Goal: Task Accomplishment & Management: Manage account settings

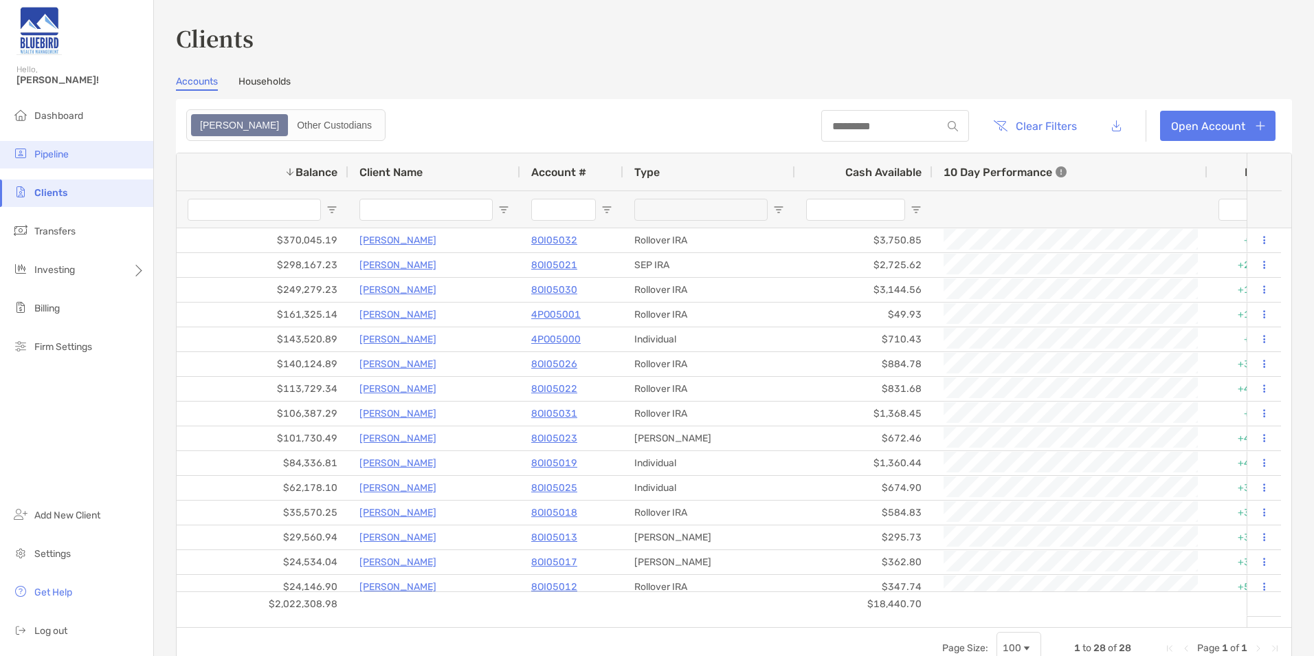
click at [64, 151] on span "Pipeline" at bounding box center [51, 154] width 34 height 12
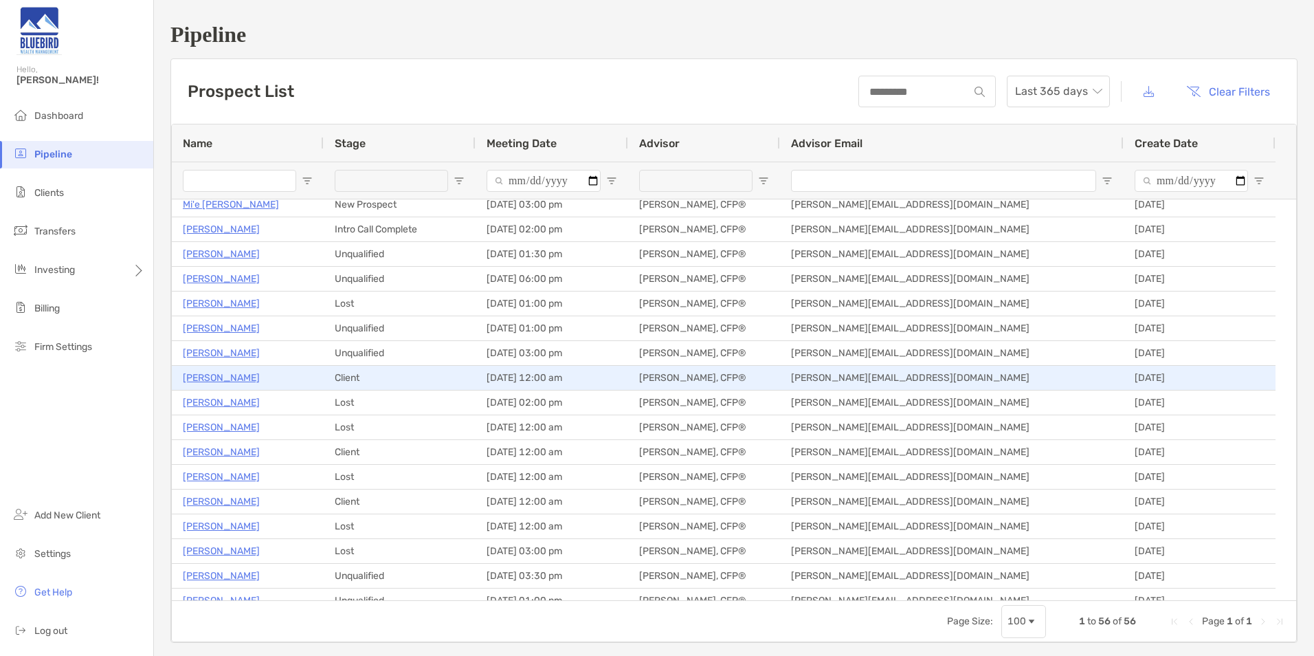
scroll to position [69, 0]
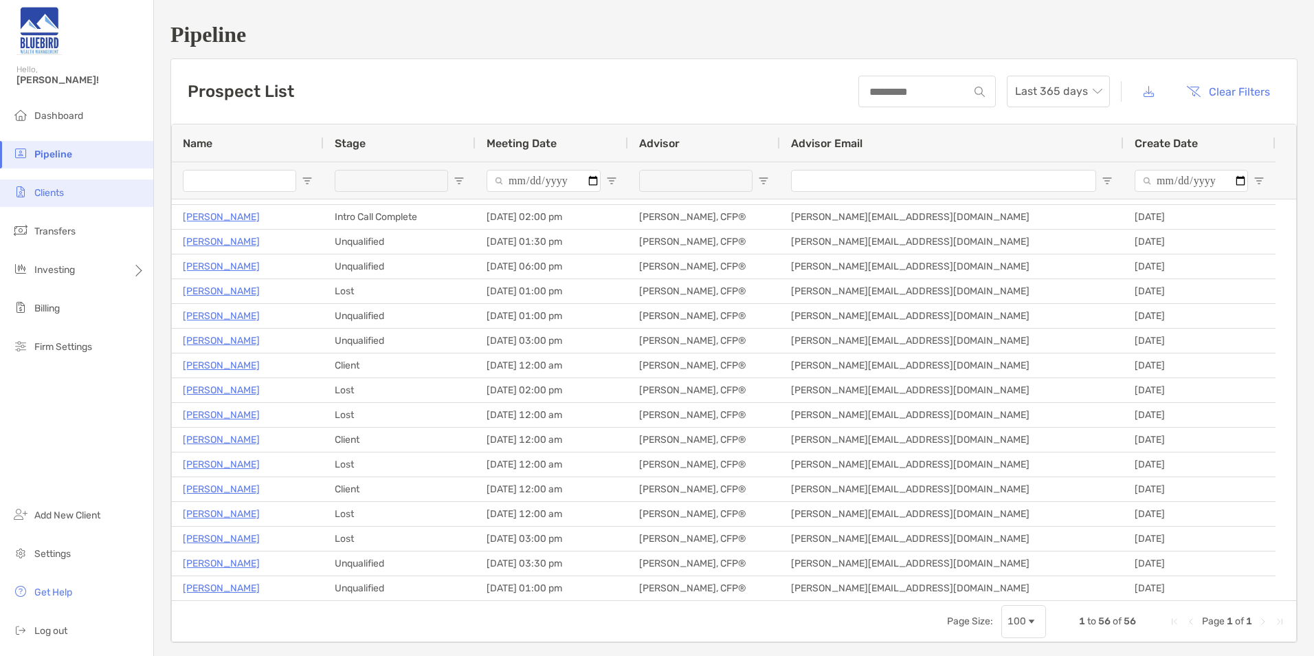
click at [65, 192] on li "Clients" at bounding box center [76, 192] width 153 height 27
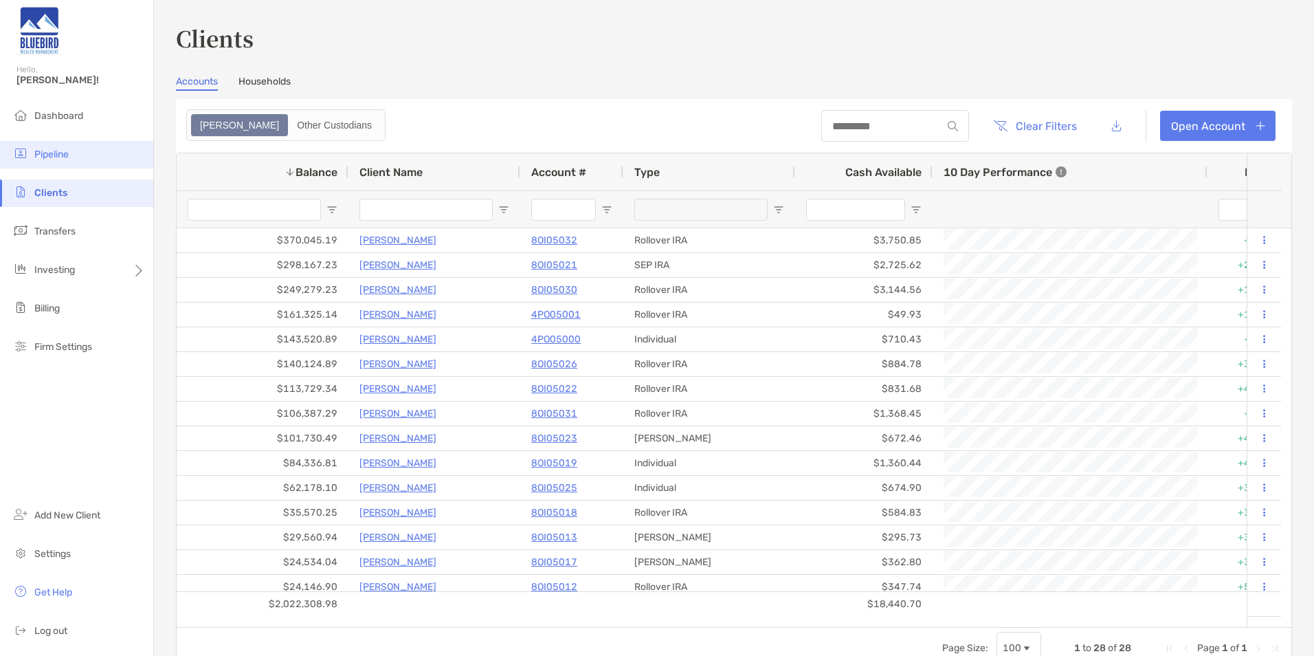
click at [48, 145] on li "Pipeline" at bounding box center [76, 154] width 153 height 27
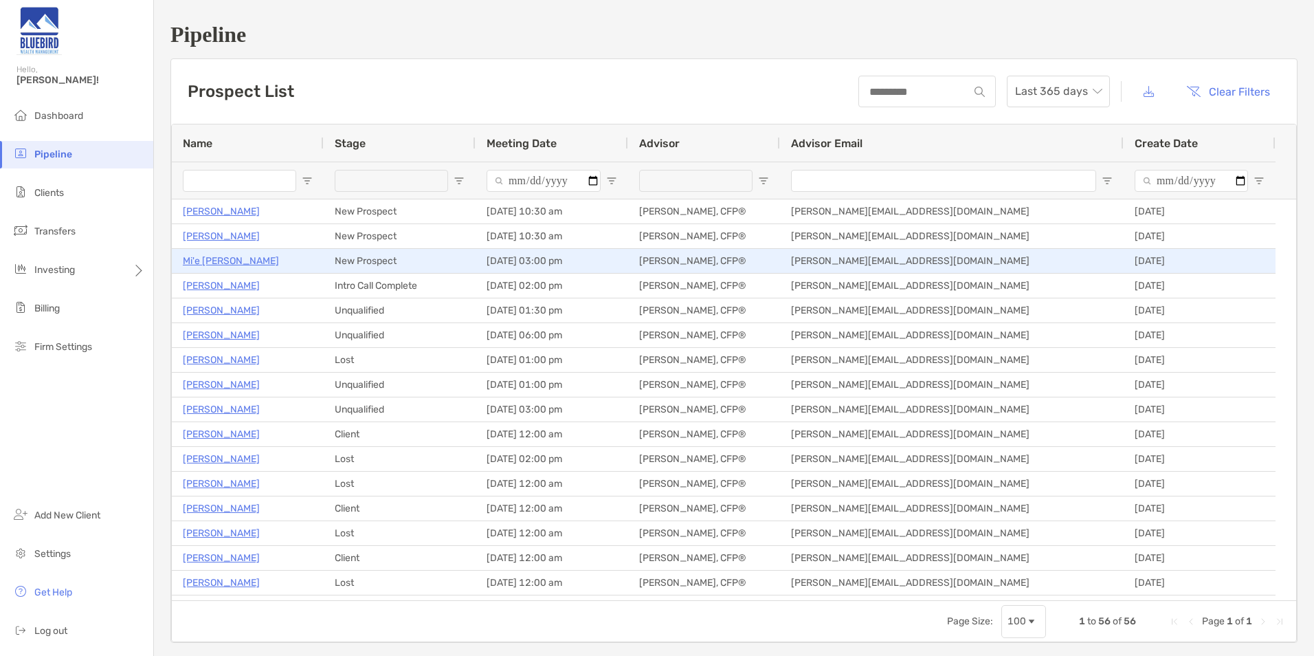
click at [221, 267] on p "Mi'e [PERSON_NAME]" at bounding box center [231, 260] width 96 height 17
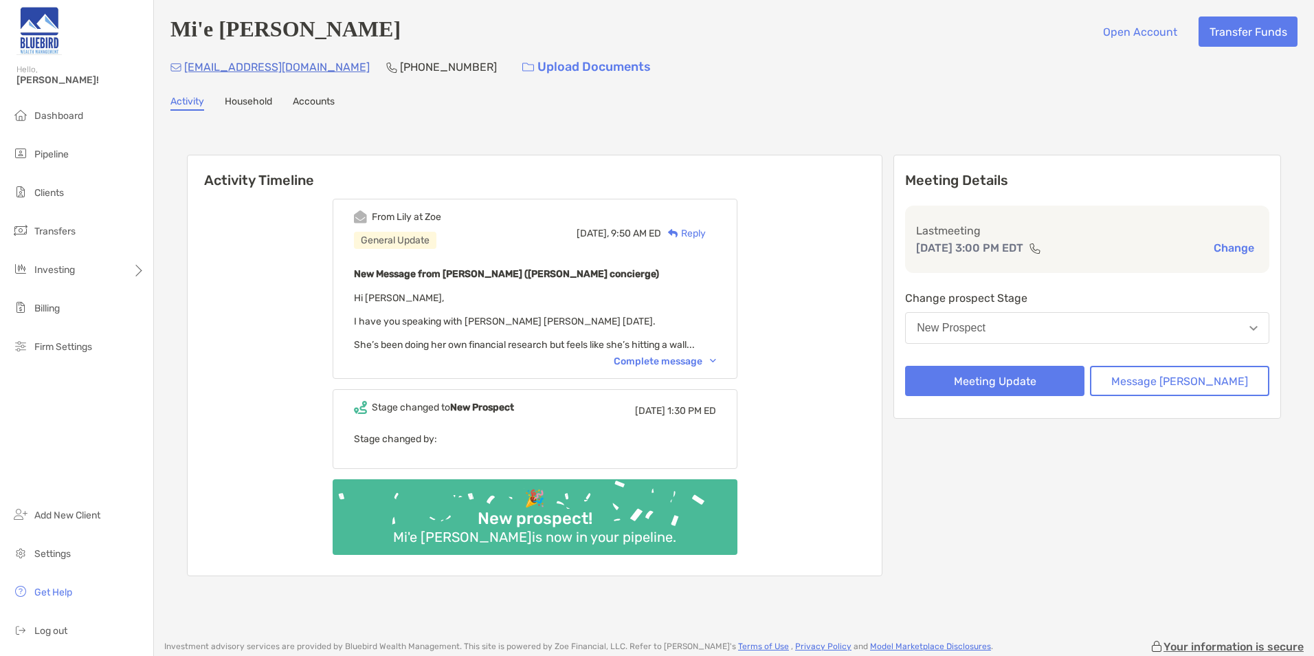
click at [1017, 322] on button "New Prospect" at bounding box center [1087, 328] width 364 height 32
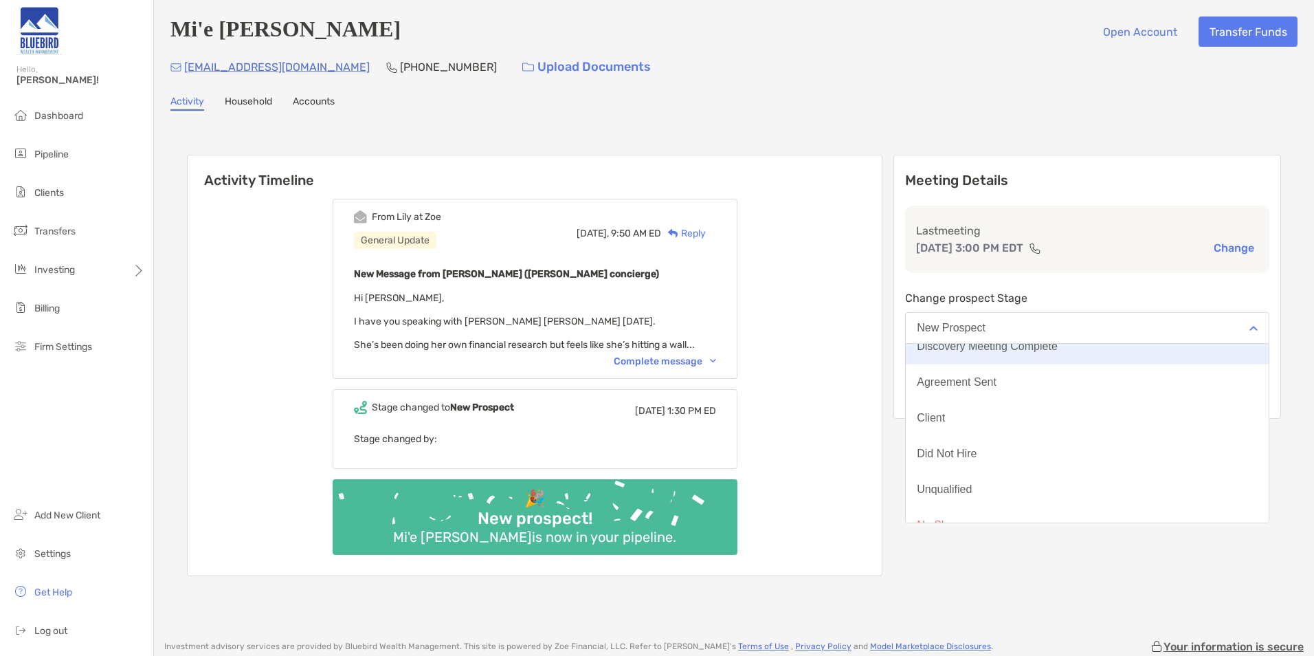
scroll to position [107, 0]
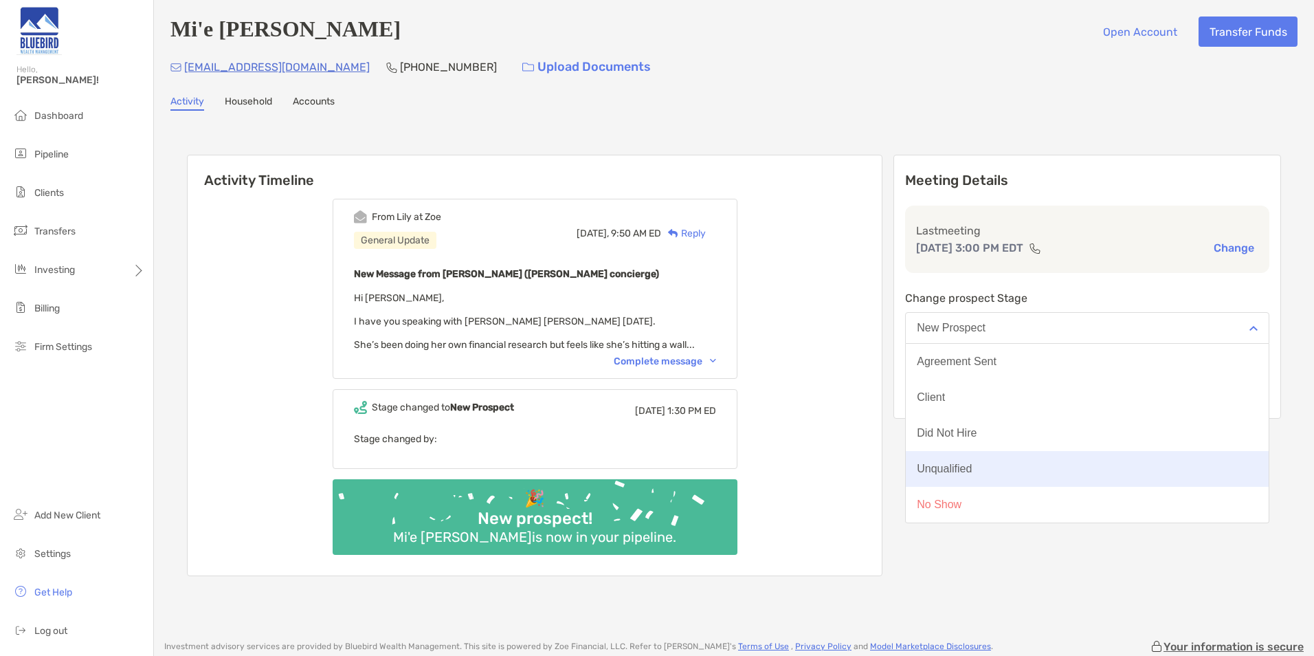
click at [1030, 465] on button "Unqualified" at bounding box center [1087, 469] width 363 height 36
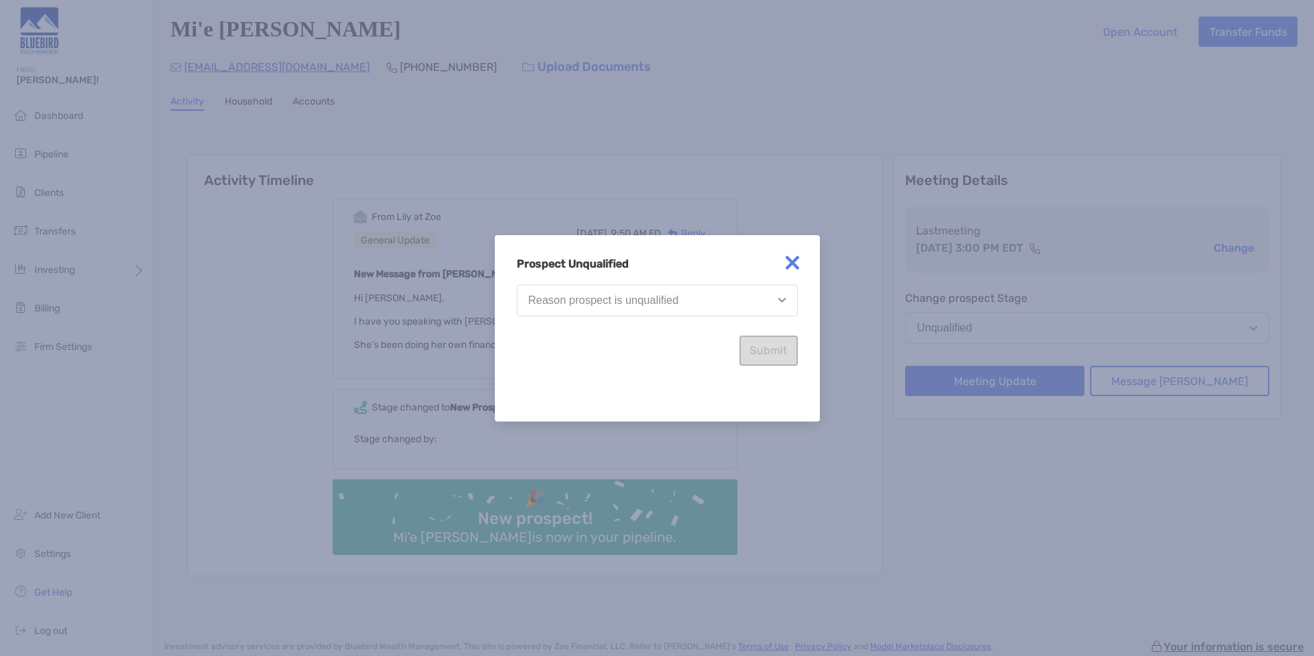
click at [690, 309] on button "Reason prospect is unqualified" at bounding box center [657, 301] width 281 height 32
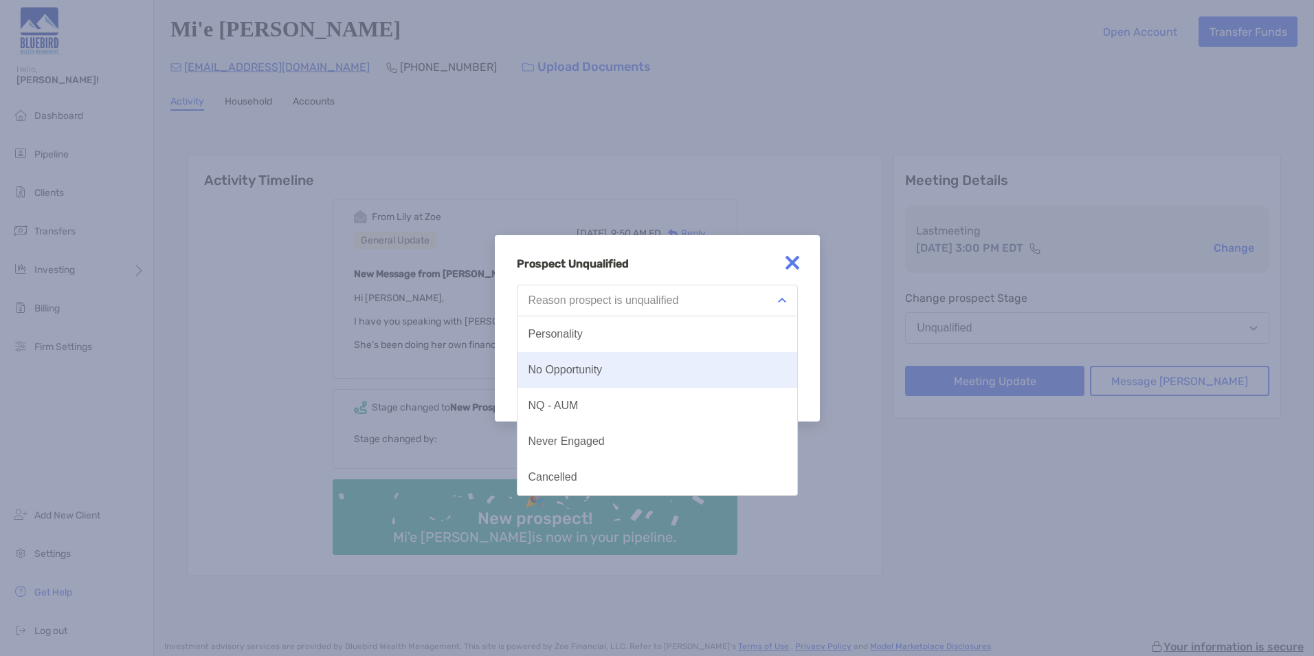
click at [592, 369] on div "No Opportunity" at bounding box center [566, 370] width 74 height 12
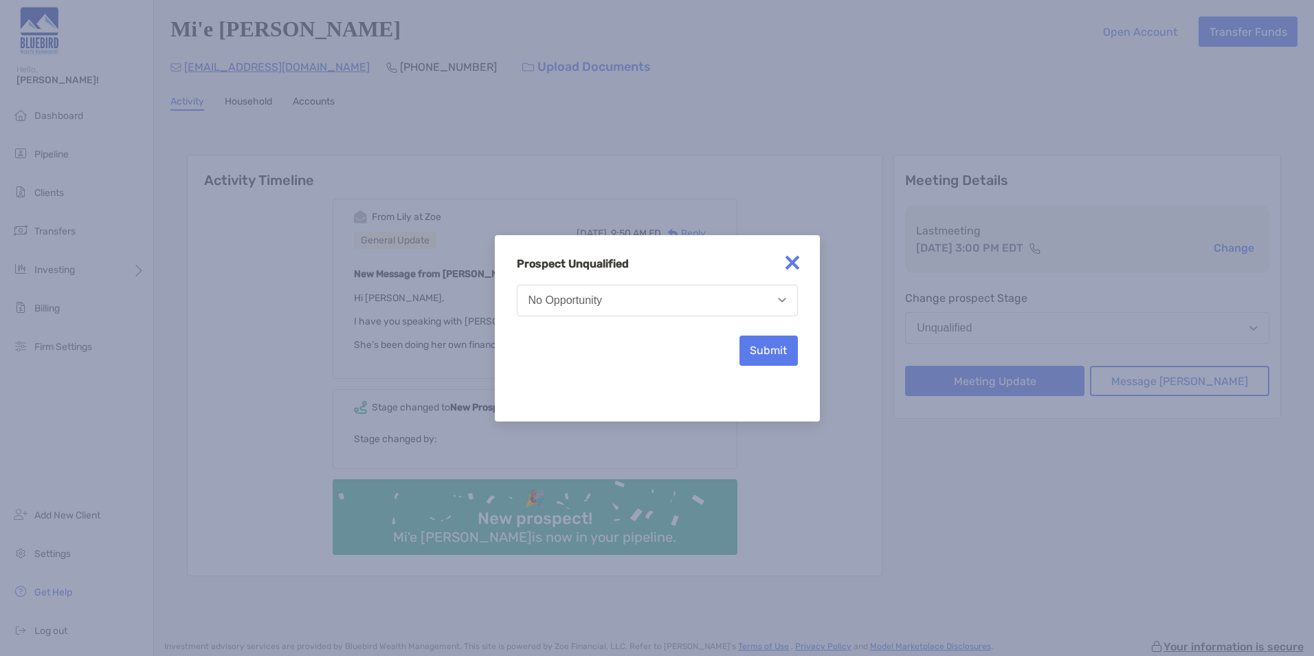
click at [788, 260] on img at bounding box center [792, 262] width 27 height 27
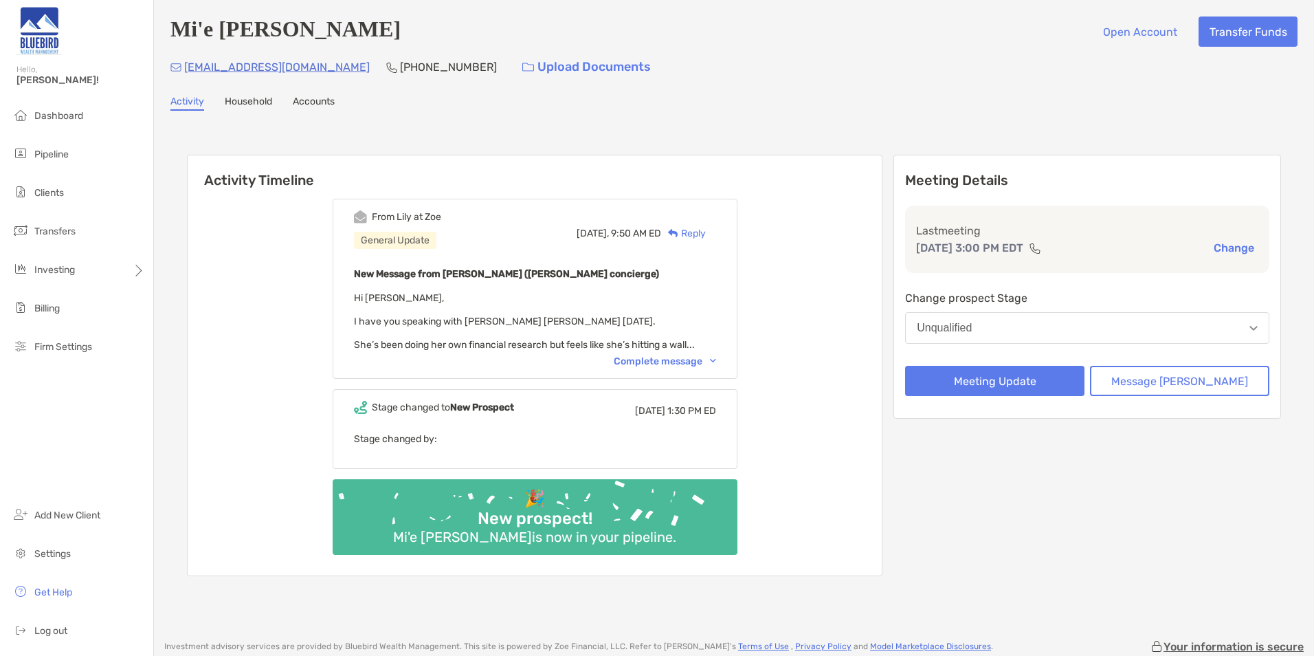
click at [1021, 319] on button "Unqualified" at bounding box center [1087, 328] width 364 height 32
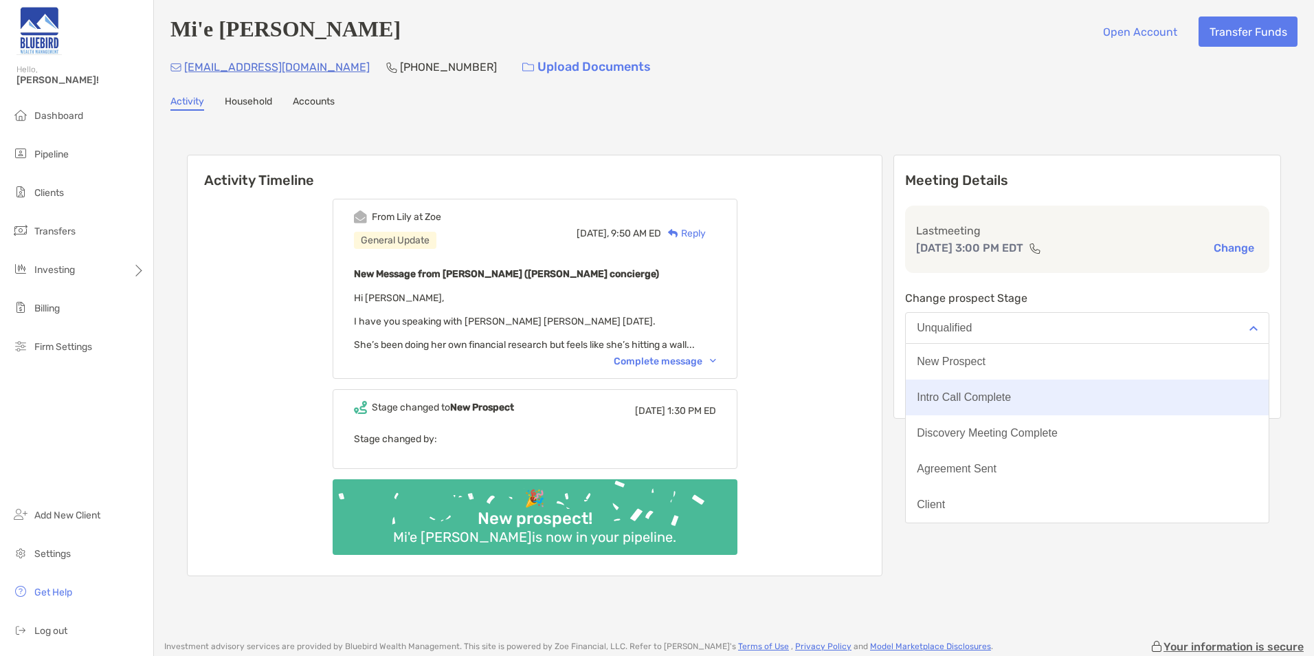
drag, startPoint x: 1015, startPoint y: 370, endPoint x: 1015, endPoint y: 394, distance: 24.1
click at [1015, 394] on div "New Prospect Intro Call Complete Discovery Meeting Complete Agreement Sent Clie…" at bounding box center [1087, 433] width 364 height 179
click at [1011, 394] on div "Intro Call Complete" at bounding box center [964, 397] width 94 height 12
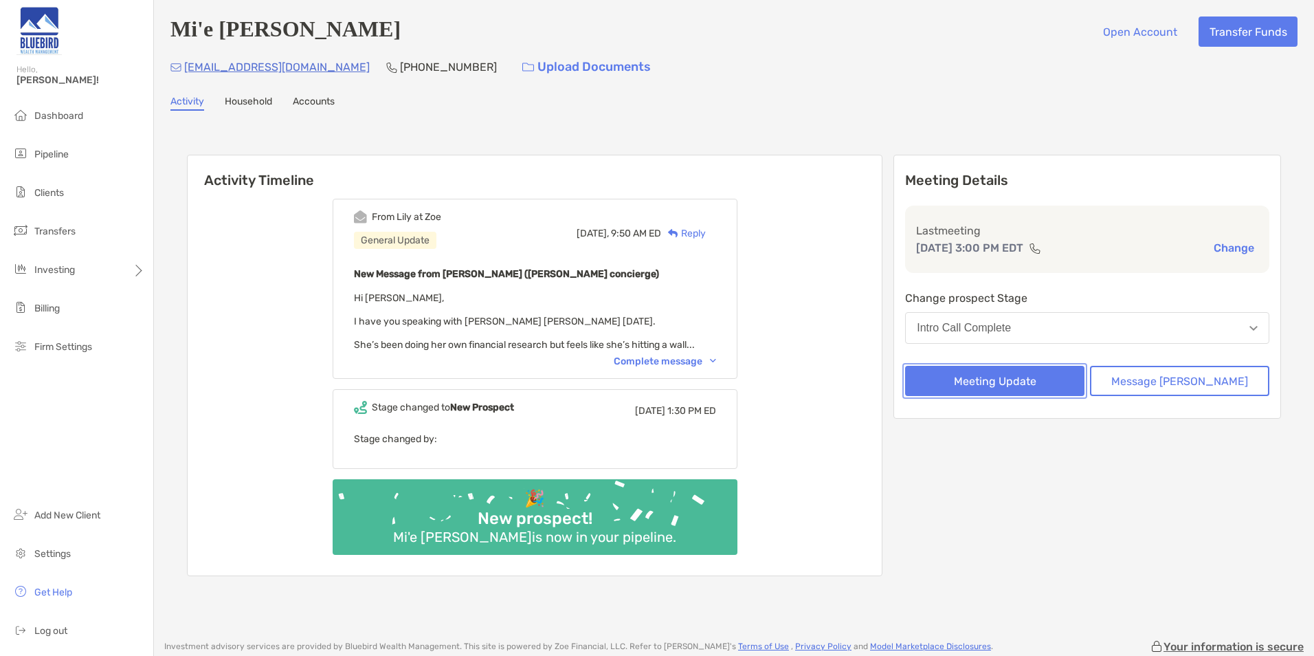
click at [1018, 389] on button "Meeting Update" at bounding box center [994, 381] width 179 height 30
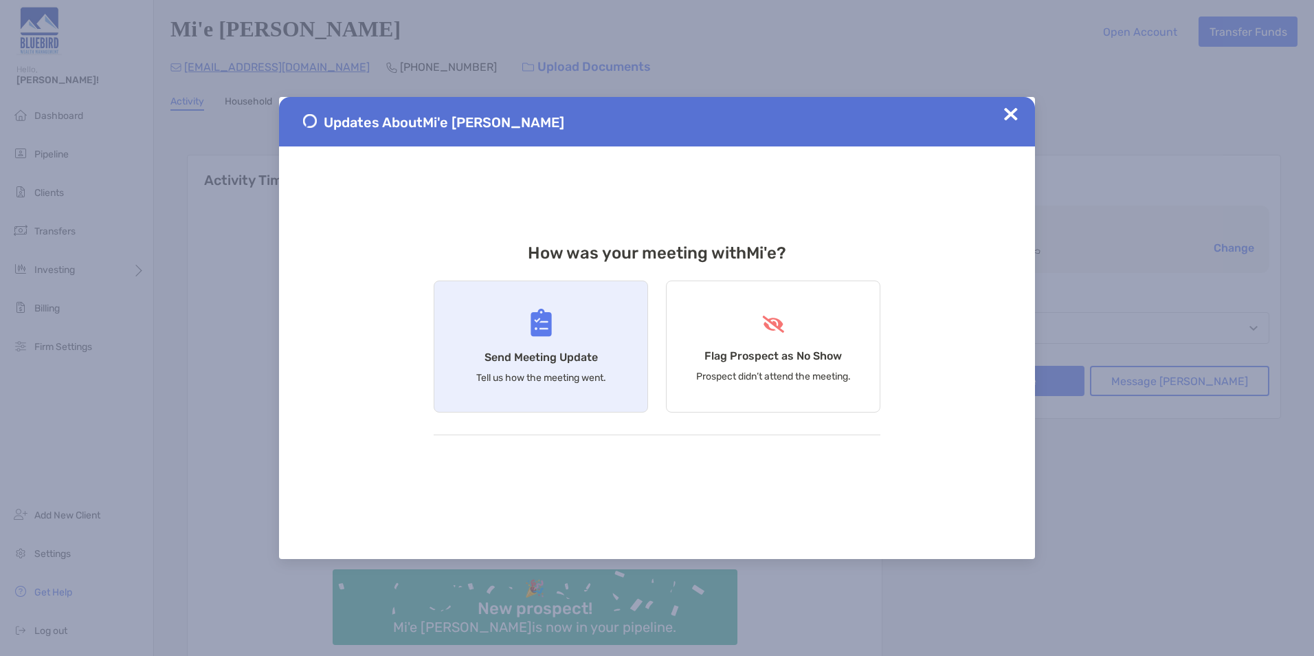
click at [581, 343] on div "Send Meeting Update Tell us how the meeting went." at bounding box center [541, 346] width 214 height 132
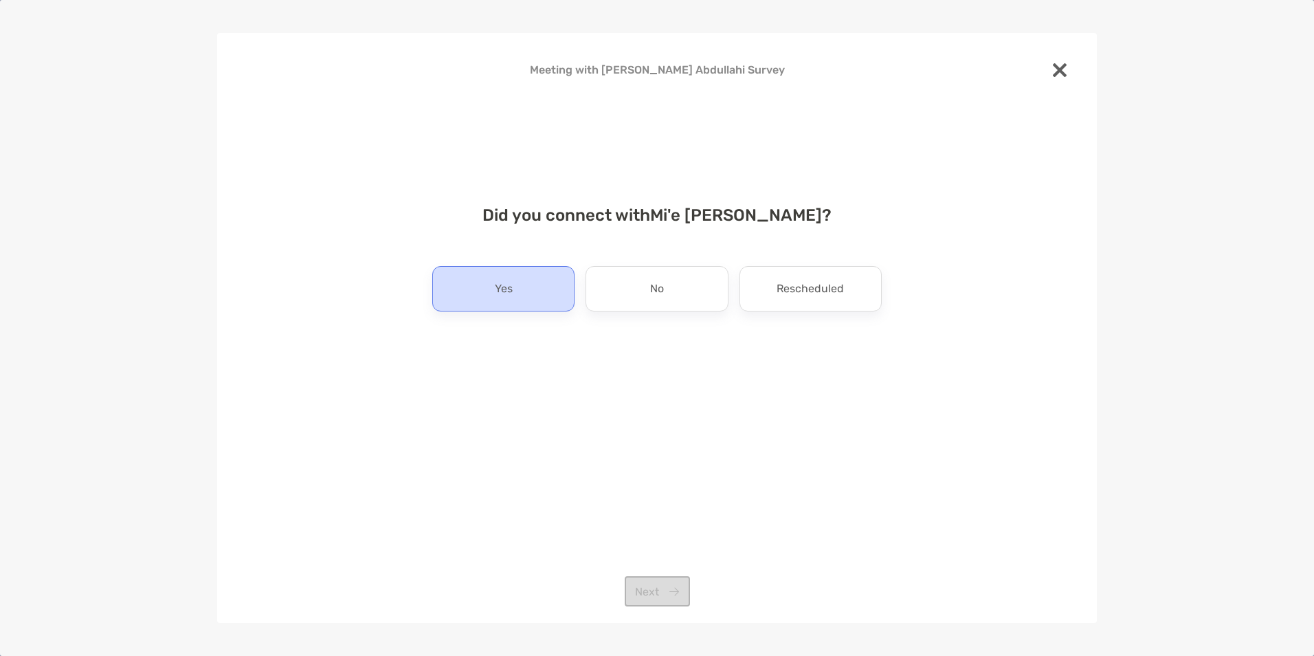
click at [534, 281] on div "Yes" at bounding box center [503, 288] width 142 height 45
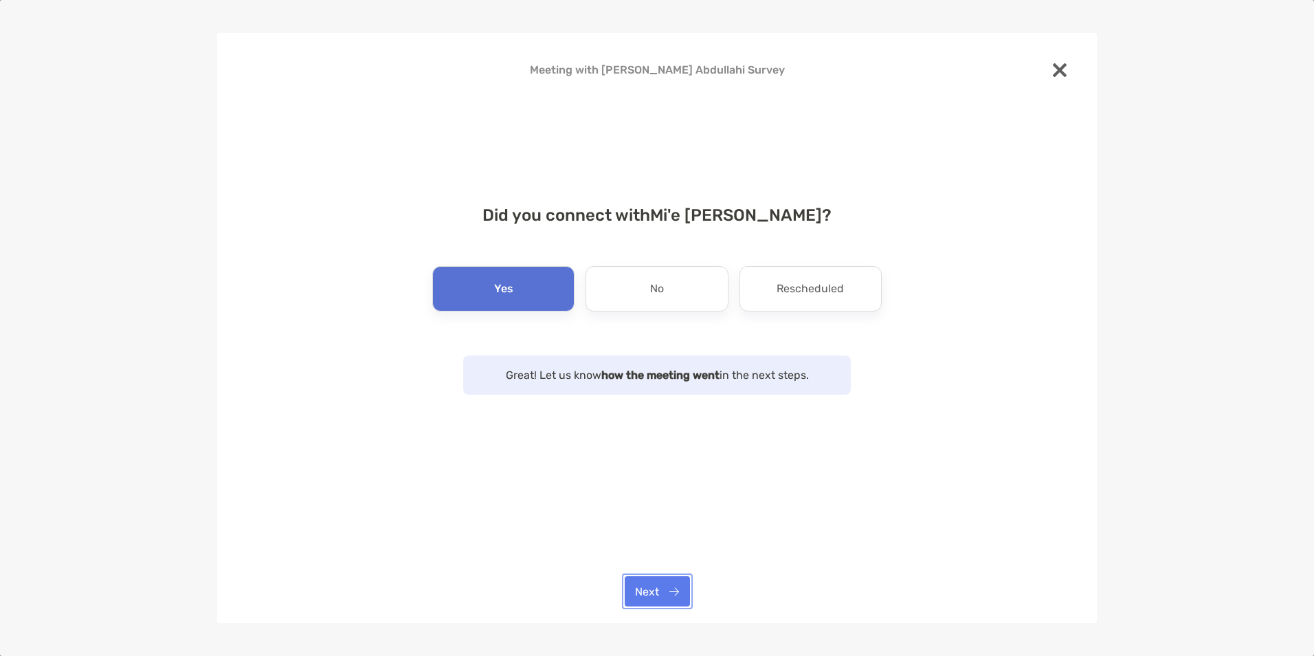
click at [668, 591] on button "Next" at bounding box center [657, 591] width 65 height 30
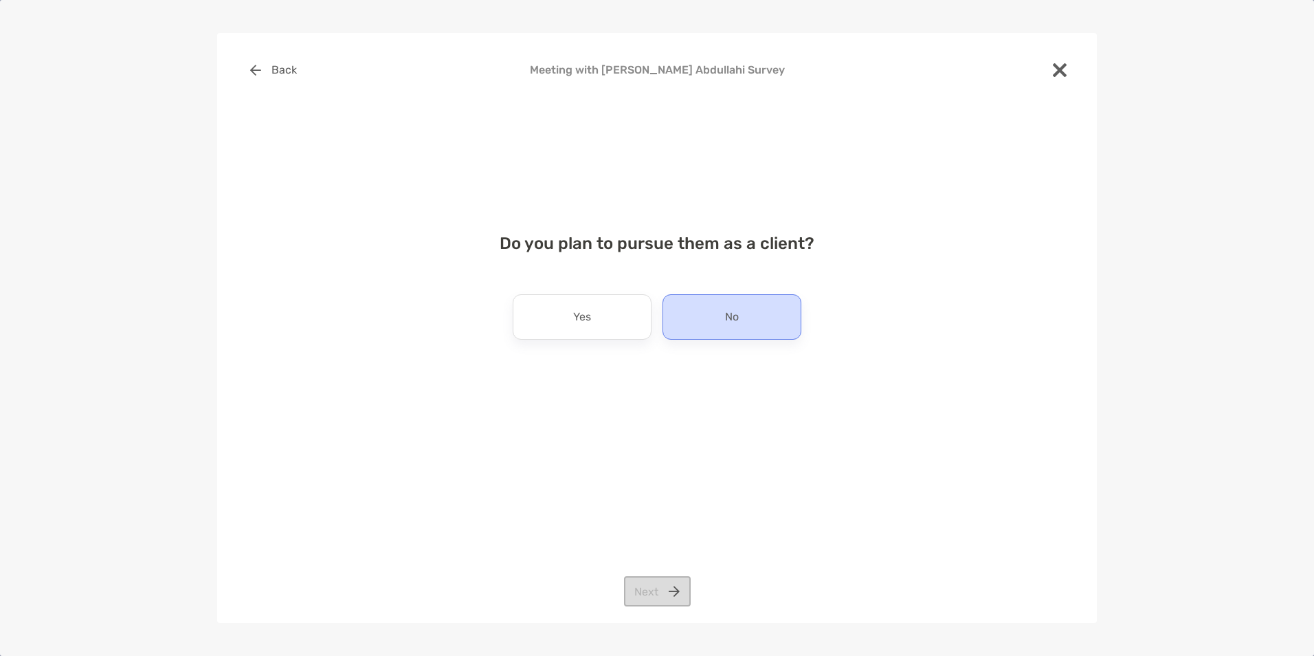
click at [755, 325] on div "No" at bounding box center [732, 316] width 139 height 45
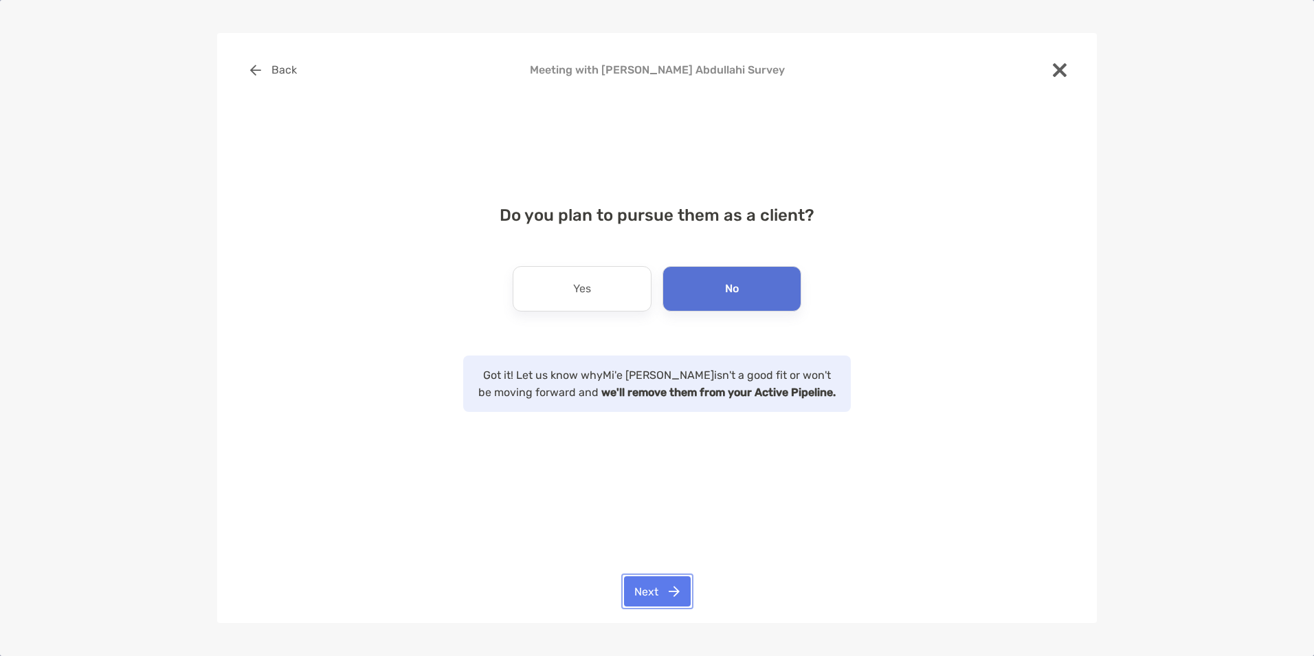
click at [674, 583] on button "Next" at bounding box center [657, 591] width 67 height 30
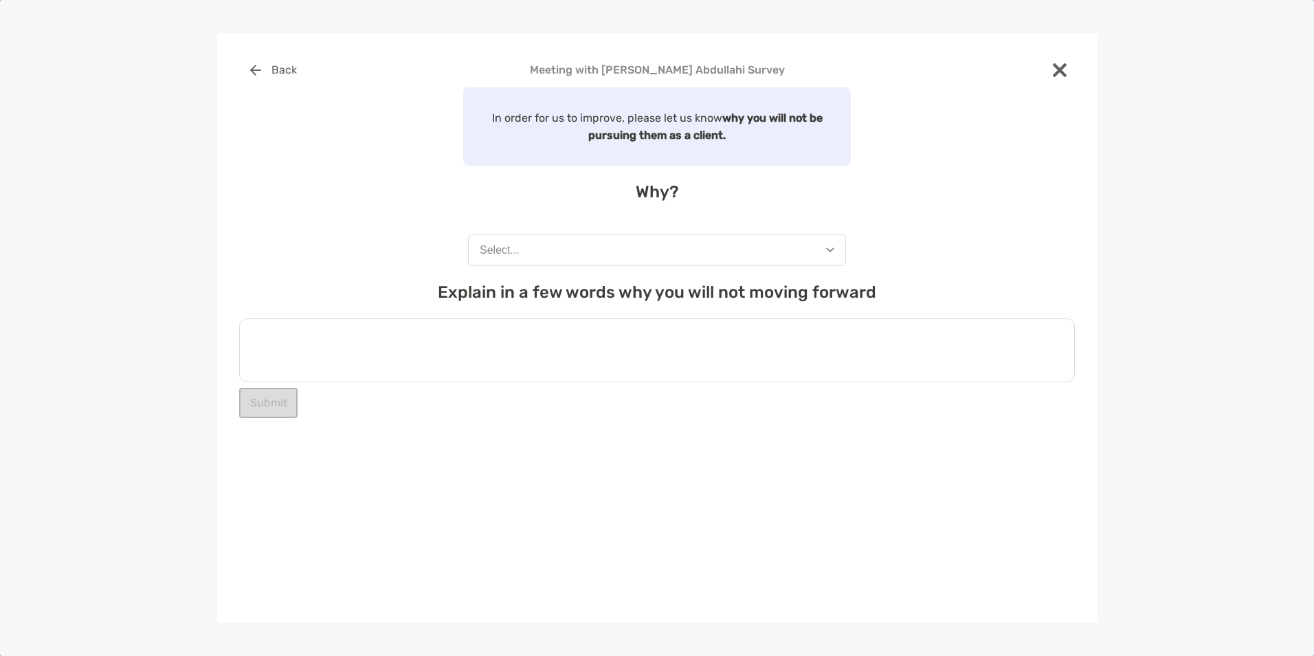
click at [551, 342] on textarea at bounding box center [657, 350] width 836 height 64
click at [592, 254] on button "Select..." at bounding box center [657, 250] width 378 height 32
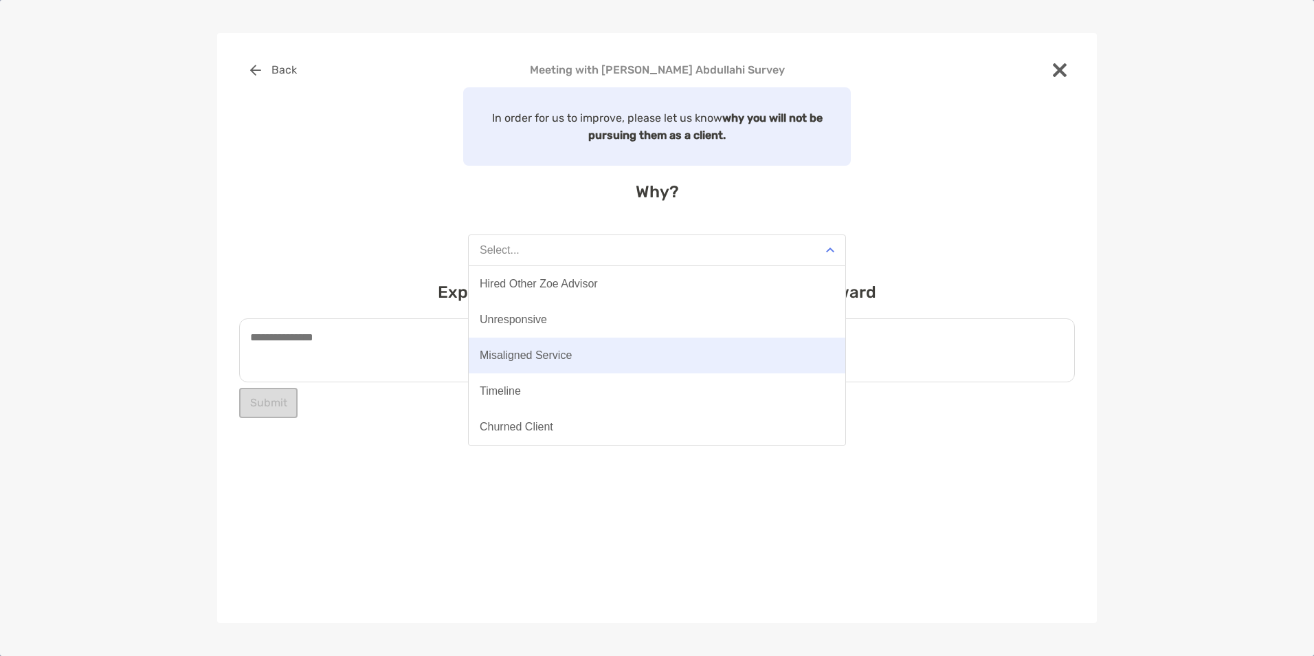
click at [591, 360] on button "Misaligned Service" at bounding box center [657, 355] width 377 height 36
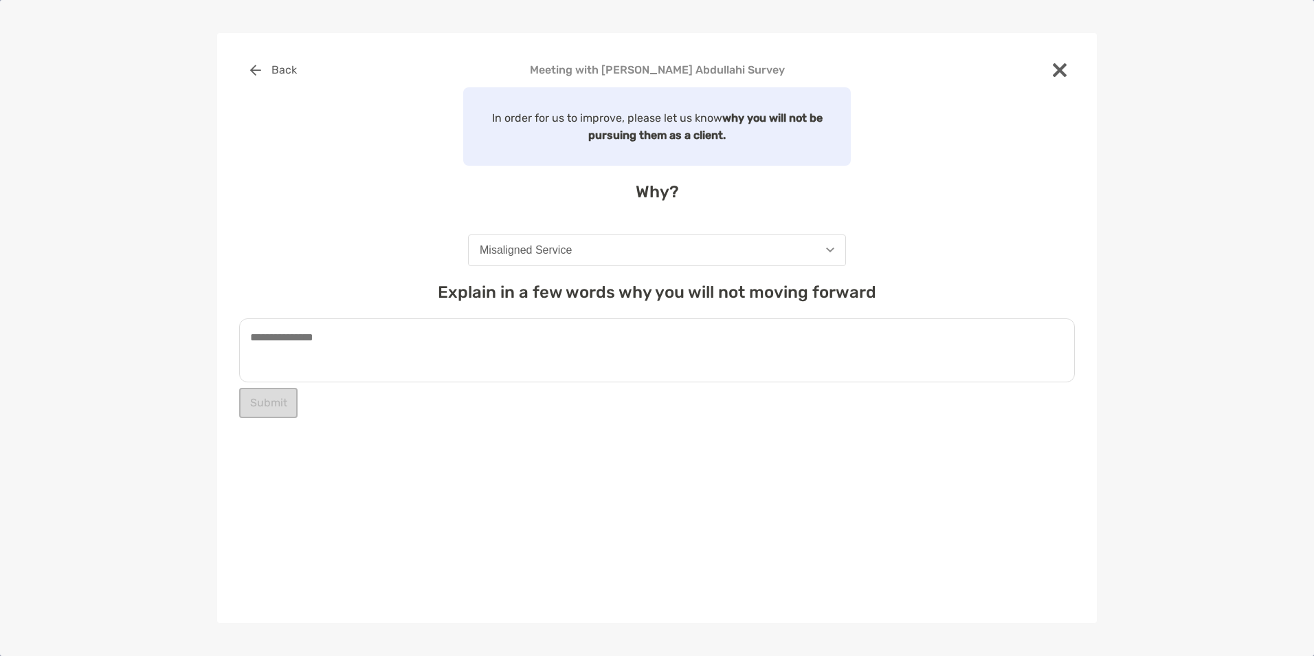
click at [538, 344] on textarea at bounding box center [657, 350] width 836 height 64
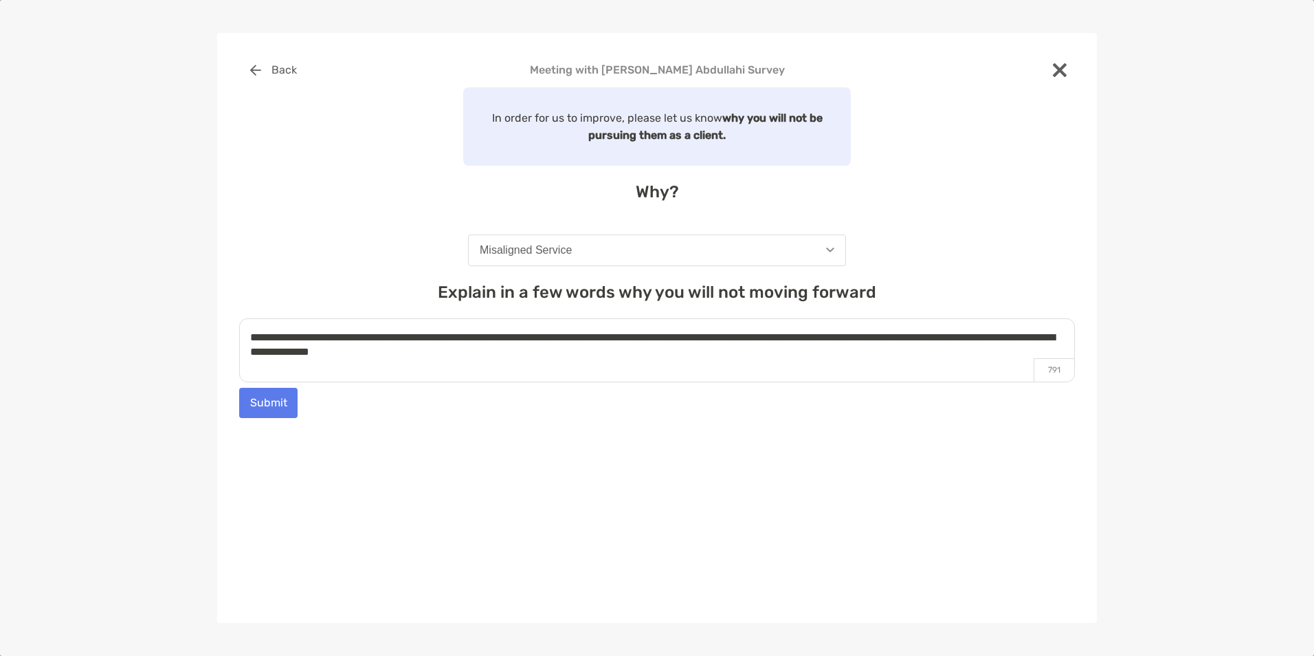
type textarea "**********"
click at [584, 241] on button "Misaligned Service" at bounding box center [657, 250] width 378 height 32
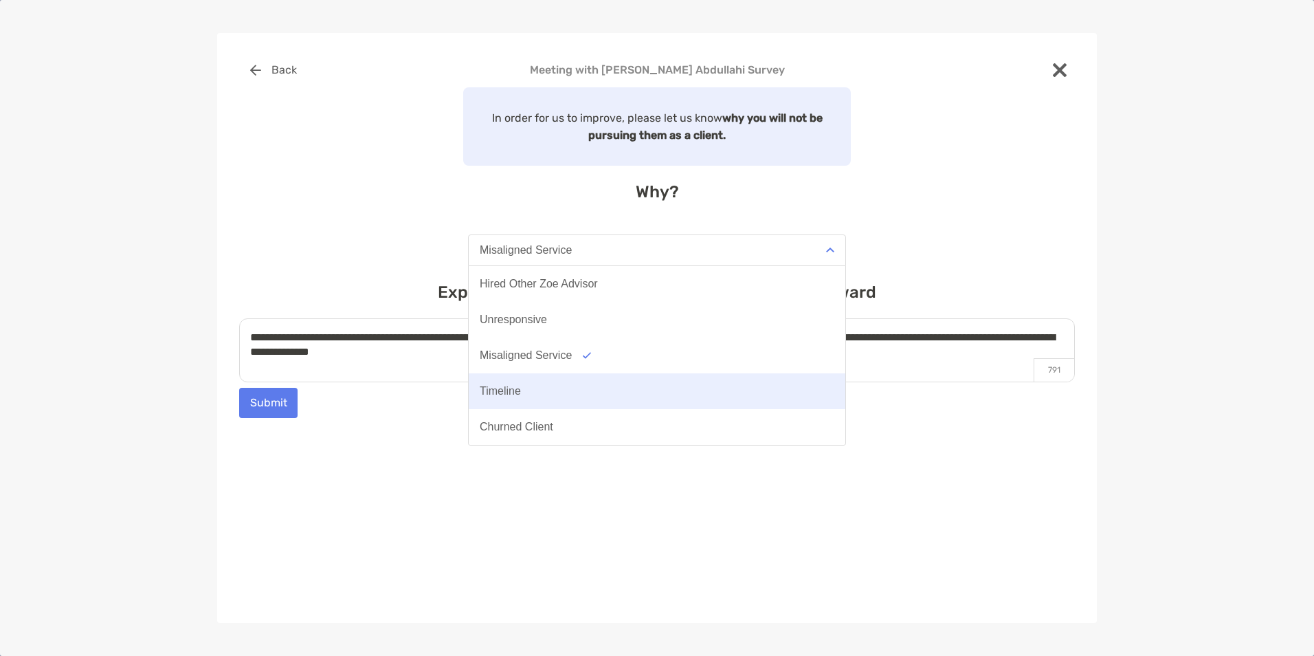
click at [559, 392] on button "Timeline" at bounding box center [657, 391] width 377 height 36
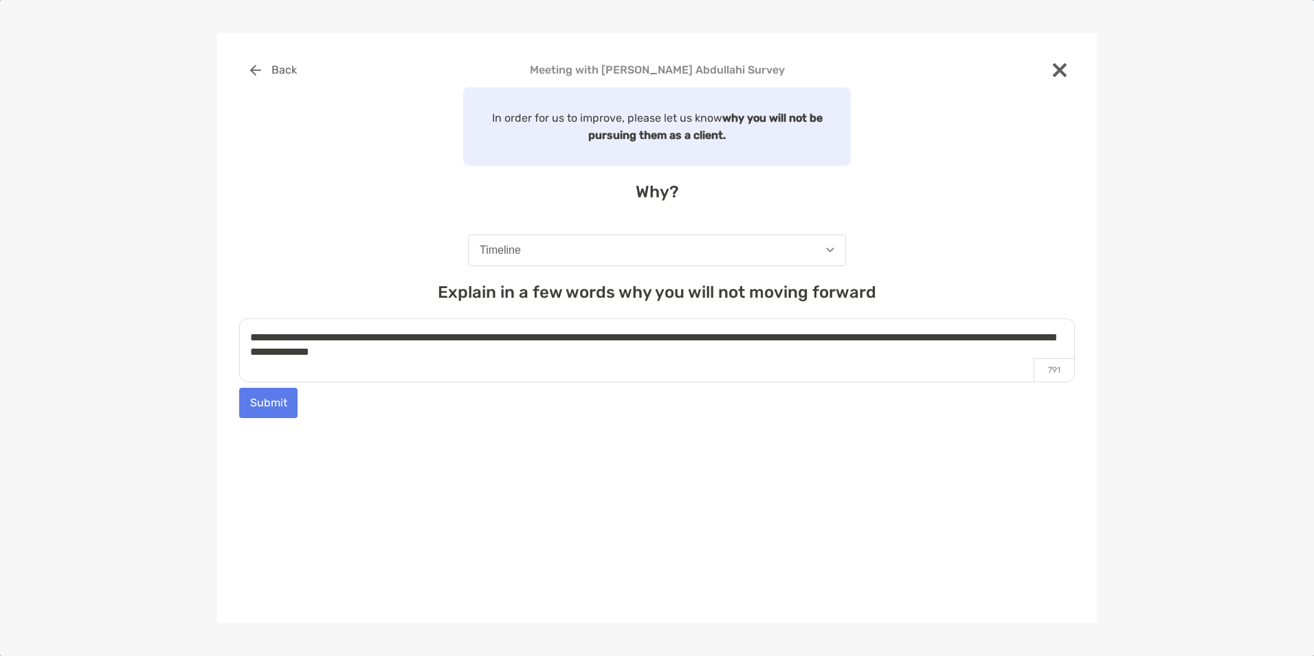
click at [491, 362] on textarea "**********" at bounding box center [657, 350] width 836 height 64
click at [270, 400] on button "Submit" at bounding box center [268, 403] width 58 height 30
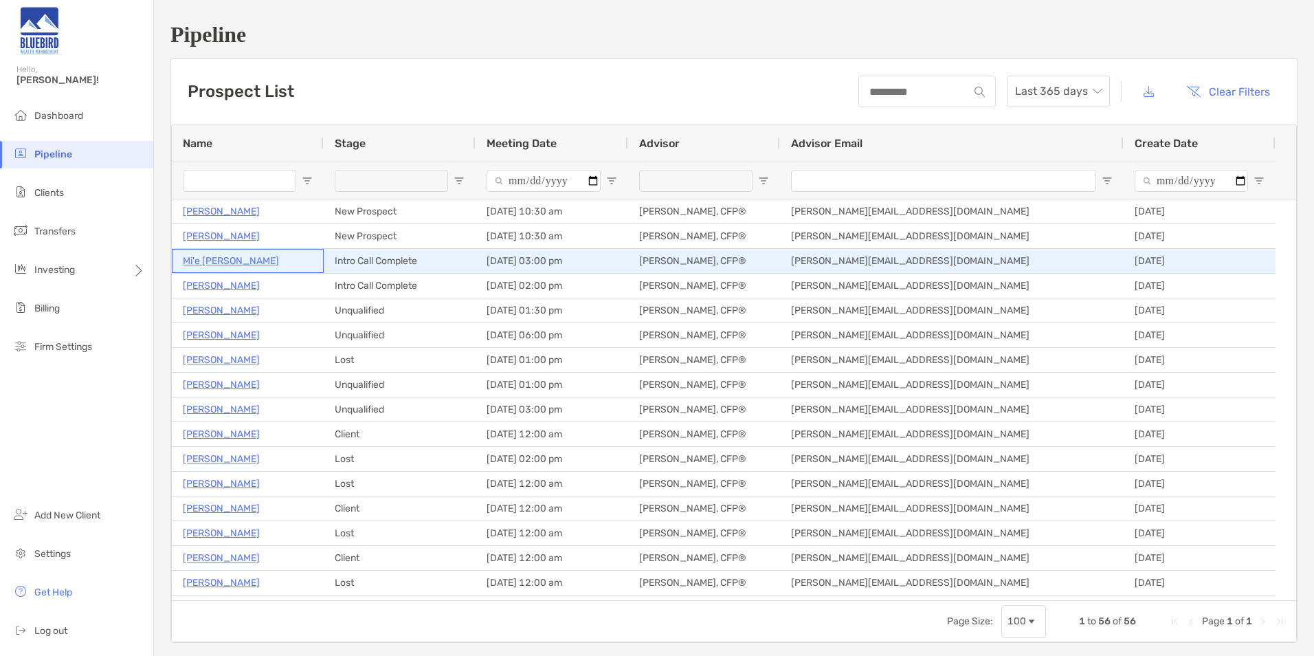
click at [236, 261] on p "Mi'e [PERSON_NAME]" at bounding box center [231, 260] width 96 height 17
click at [205, 261] on p "Mi'e [PERSON_NAME]" at bounding box center [231, 260] width 96 height 17
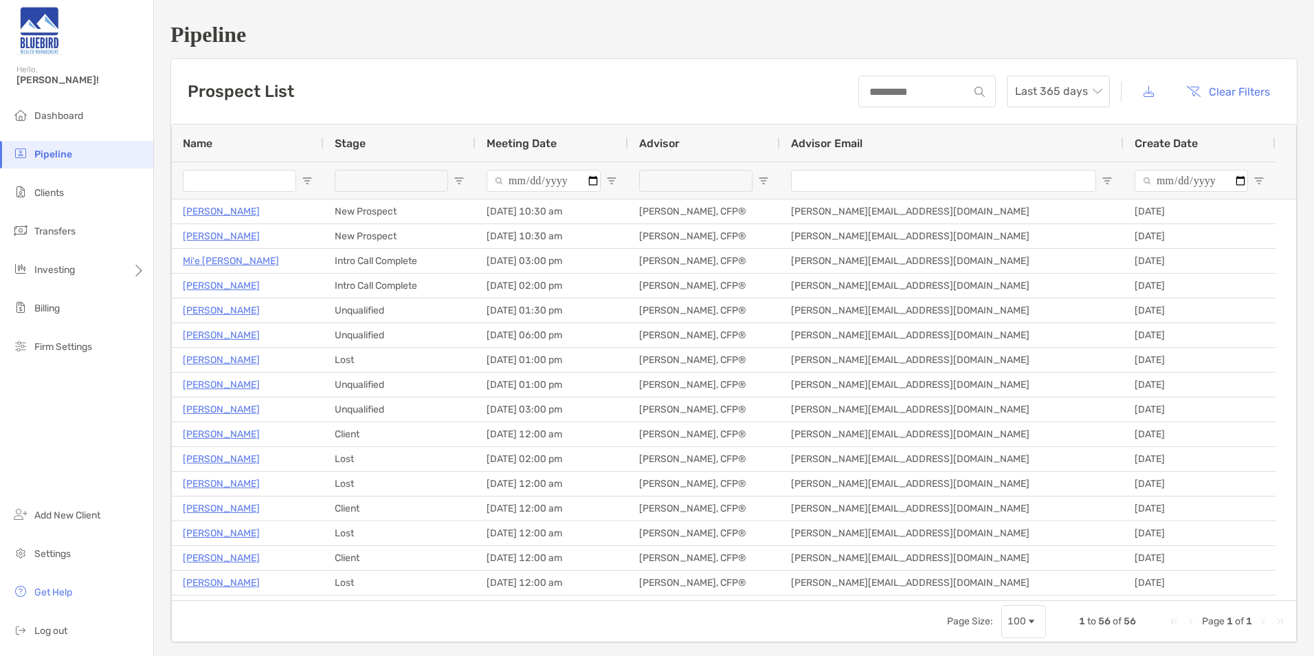
click at [238, 181] on input "Name Filter Input" at bounding box center [239, 181] width 113 height 22
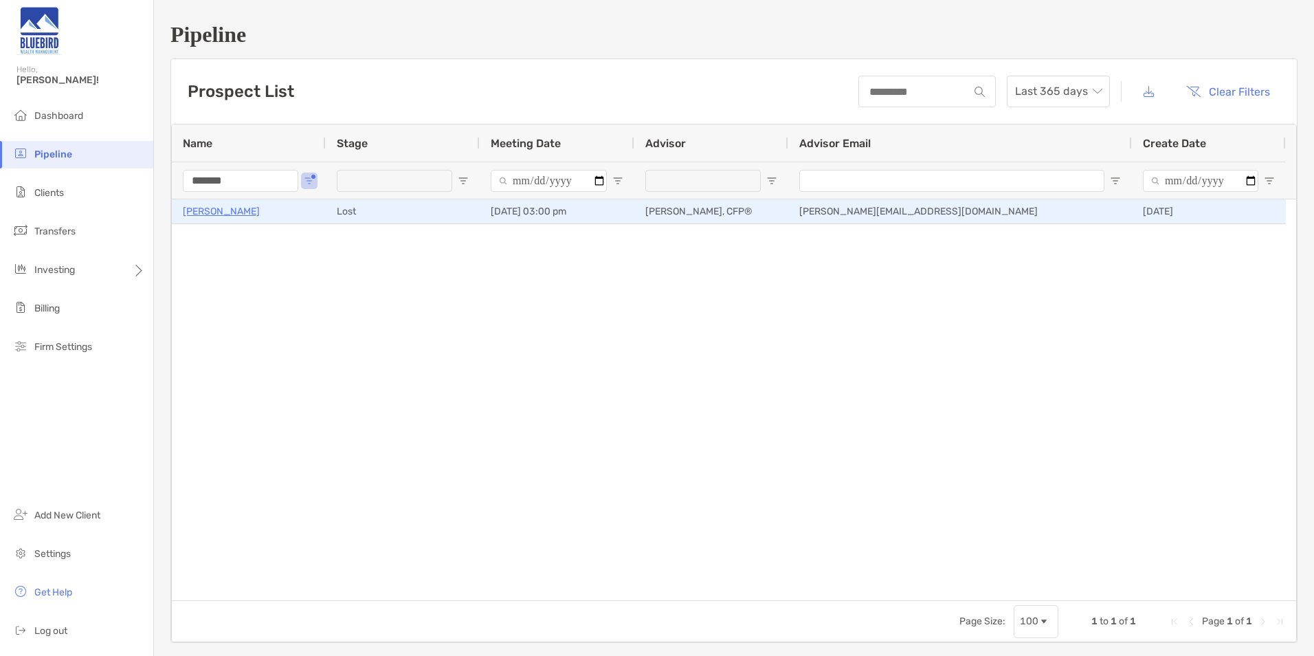
type input "*******"
click at [232, 214] on p "Roberta Winzinger" at bounding box center [221, 211] width 77 height 17
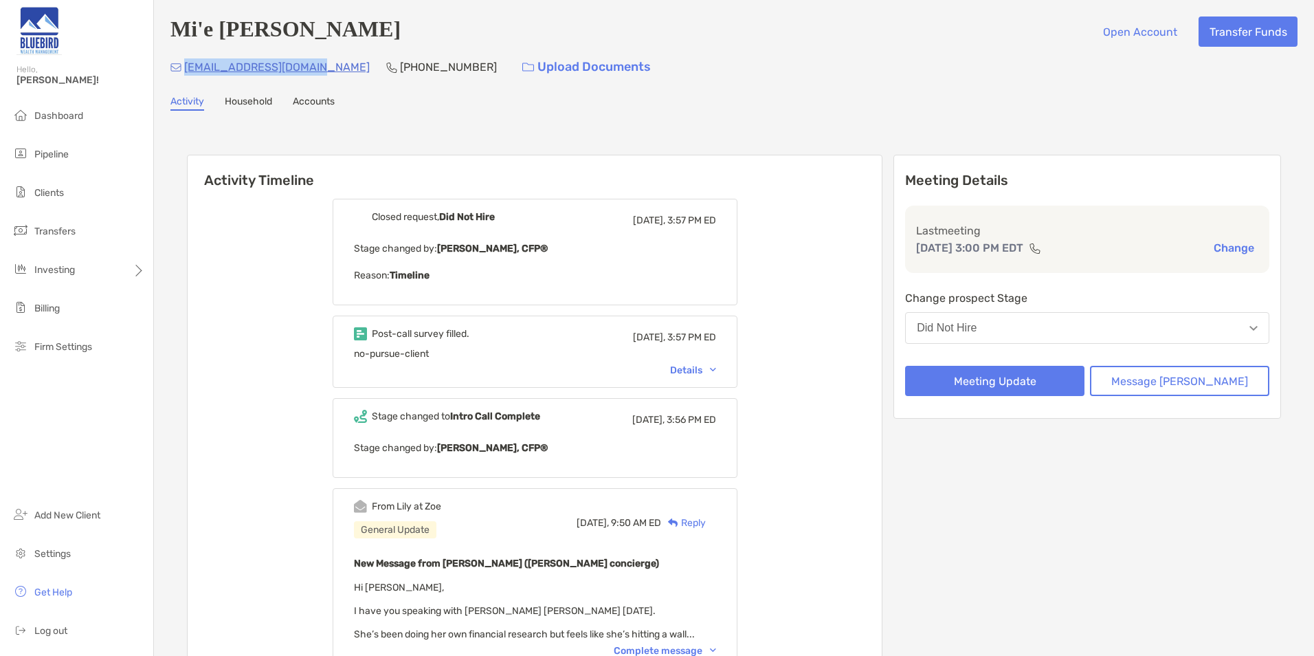
drag, startPoint x: 0, startPoint y: 0, endPoint x: 184, endPoint y: 69, distance: 196.2
click at [184, 69] on div "[EMAIL_ADDRESS][DOMAIN_NAME] [PHONE_NUMBER] Upload Documents" at bounding box center [733, 67] width 1127 height 30
copy p "[EMAIL_ADDRESS][DOMAIN_NAME]"
drag, startPoint x: 346, startPoint y: 32, endPoint x: 164, endPoint y: 32, distance: 181.4
click at [164, 32] on div "Mi'e Abdullahi Open Account Transfer Funds mieabdullahi@gmail.com (609) 412-810…" at bounding box center [734, 457] width 1160 height 915
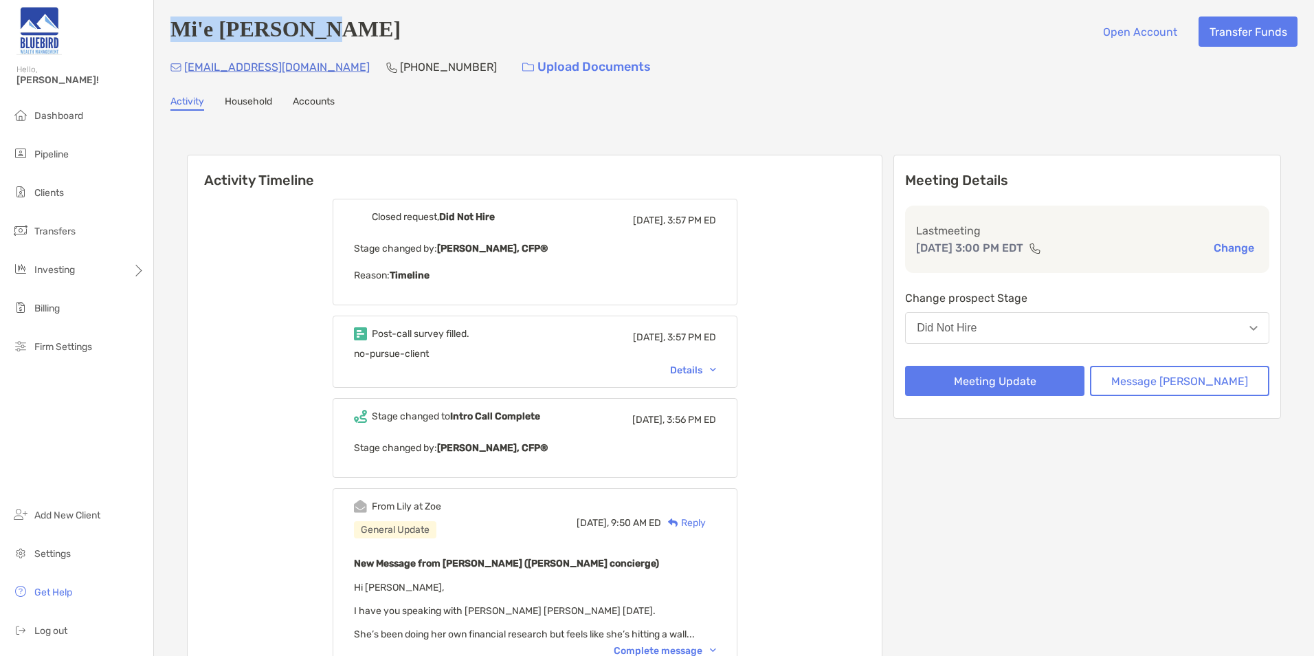
copy h4 "Mi'e Abdullahi"
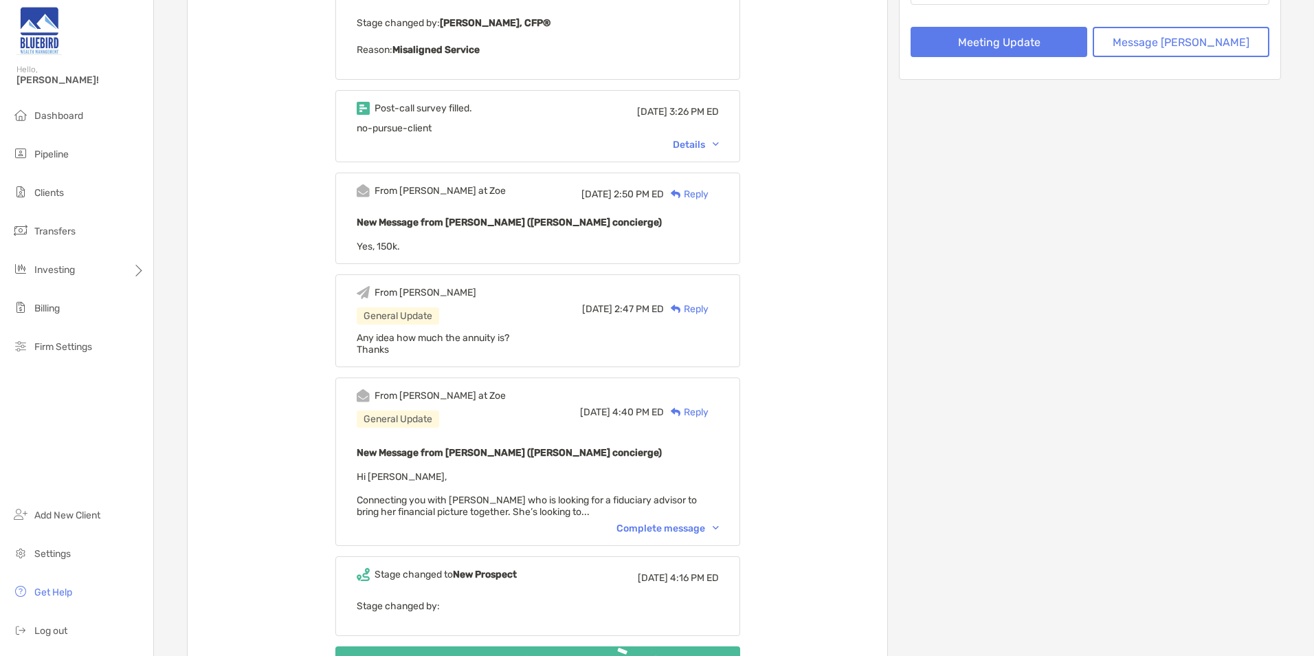
scroll to position [344, 0]
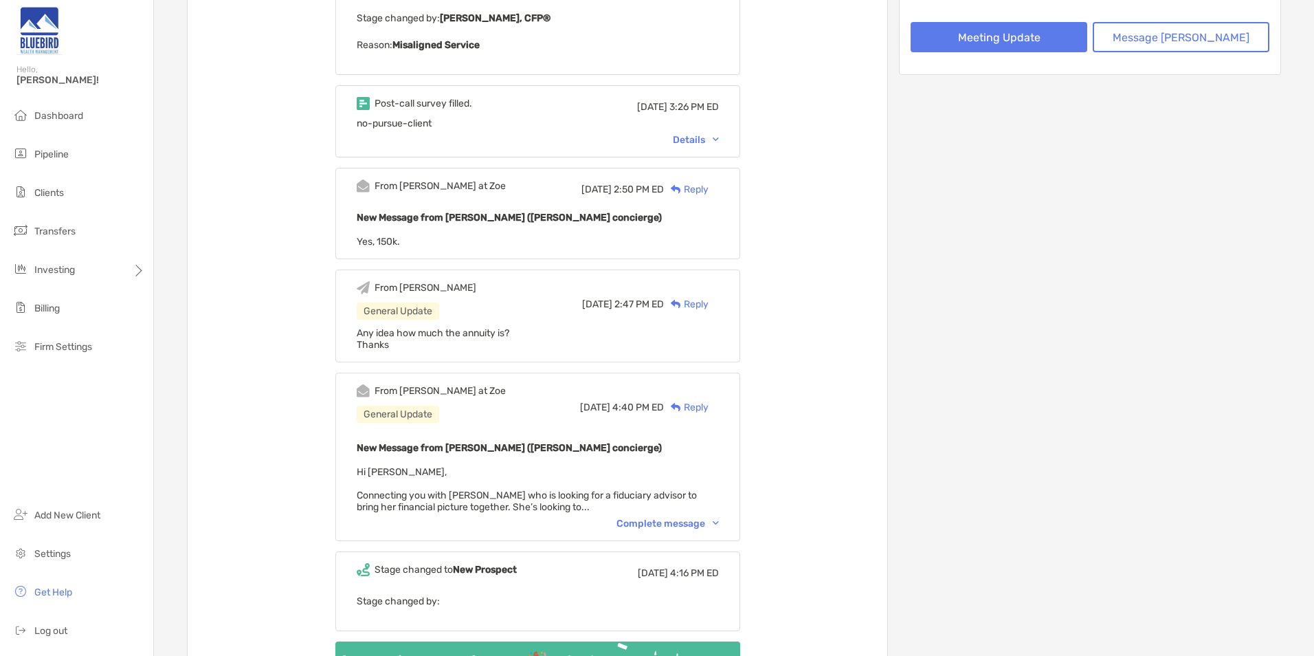
click at [688, 518] on div "Complete message" at bounding box center [667, 524] width 102 height 12
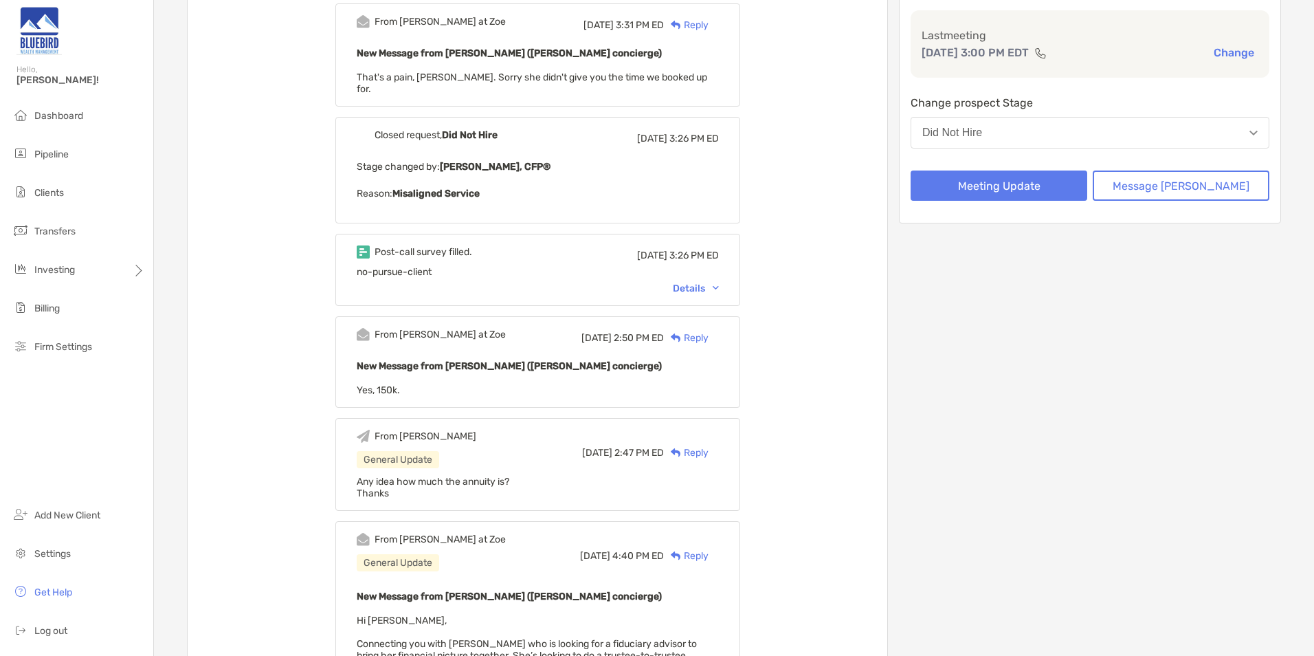
scroll to position [137, 0]
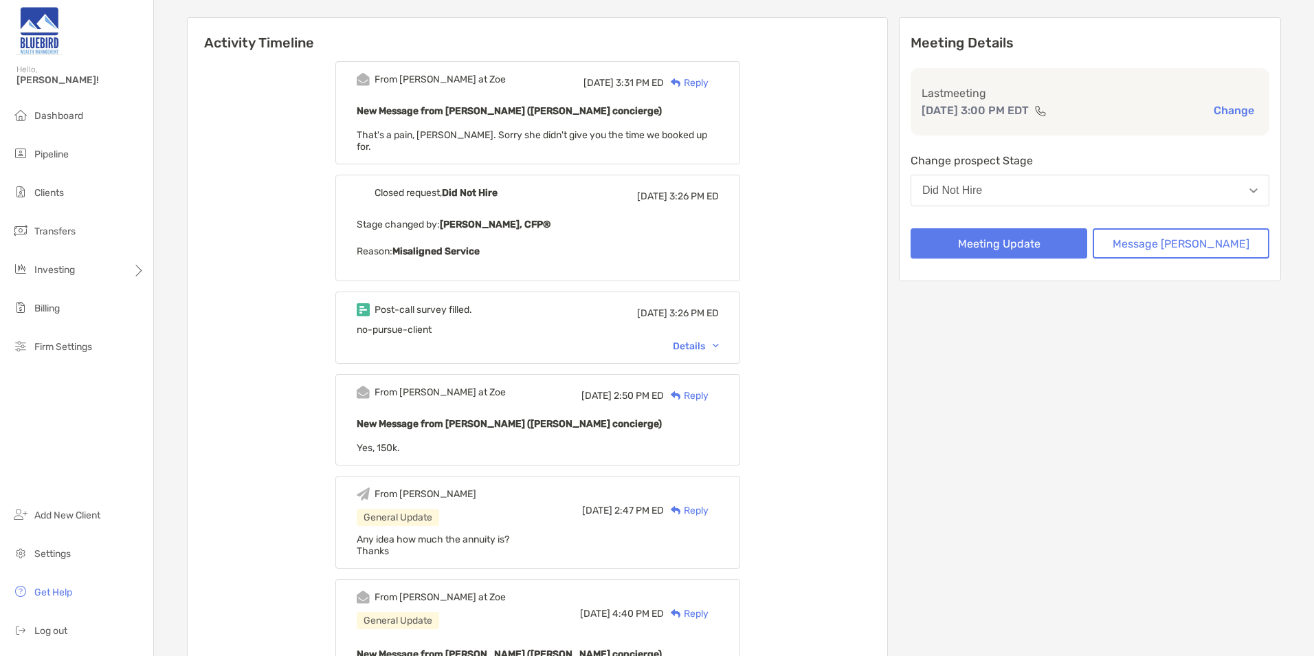
click at [713, 340] on div "Details" at bounding box center [696, 346] width 46 height 12
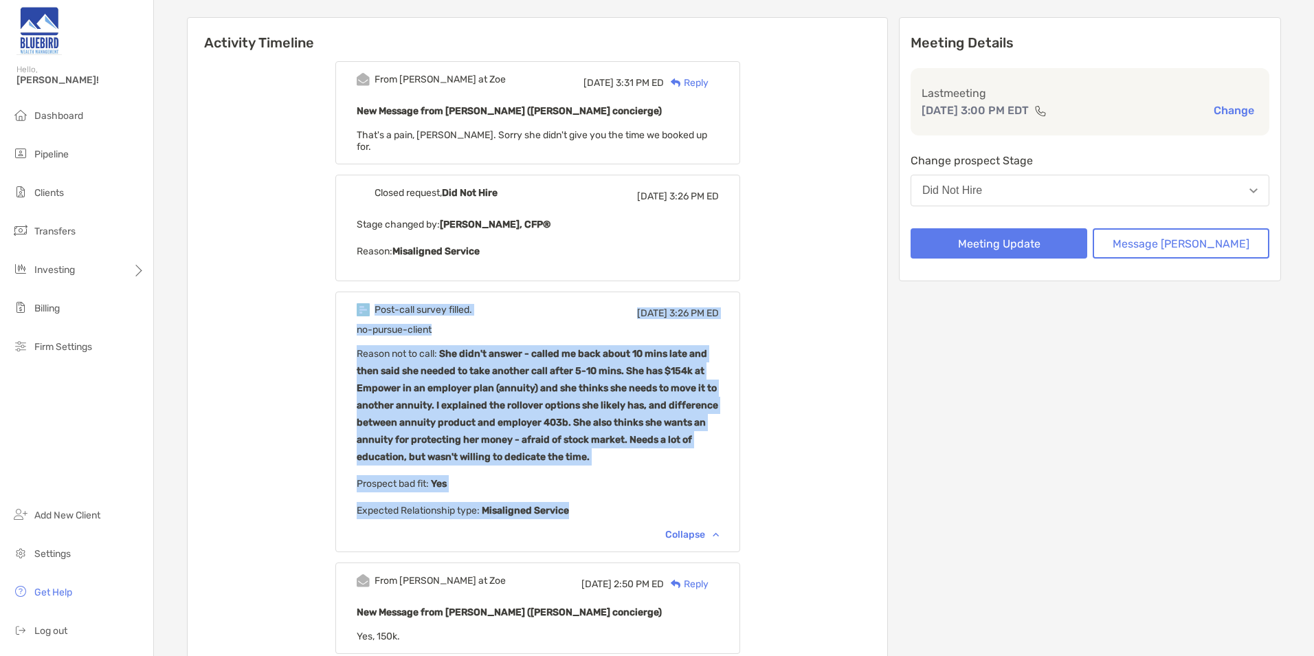
drag, startPoint x: 606, startPoint y: 498, endPoint x: 359, endPoint y: 304, distance: 314.3
click at [359, 304] on div "Post-call survey filled. [DATE] 3:26 PM ED no-pursue-client Reason not to call …" at bounding box center [537, 421] width 405 height 260
drag, startPoint x: 359, startPoint y: 304, endPoint x: 474, endPoint y: 380, distance: 138.4
copy div "Post-call survey filled. [DATE] 3:26 PM ED no-pursue-client Reason not to call …"
click at [586, 421] on p "Reason not to call : She didn't answer - called me back about 10 mins late and …" at bounding box center [538, 405] width 362 height 120
